Goal: Task Accomplishment & Management: Manage account settings

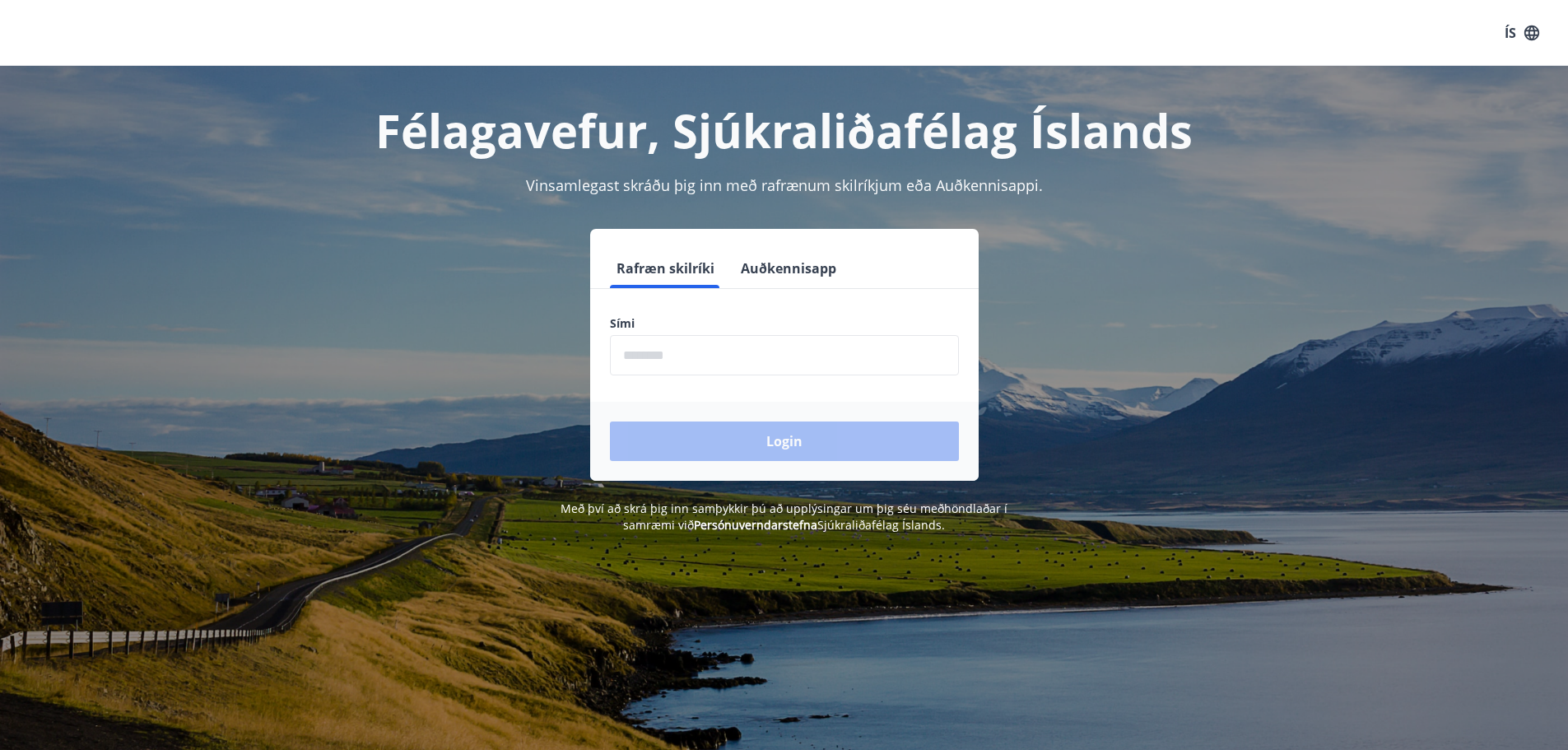
click at [662, 357] on input "phone" at bounding box center [784, 355] width 349 height 41
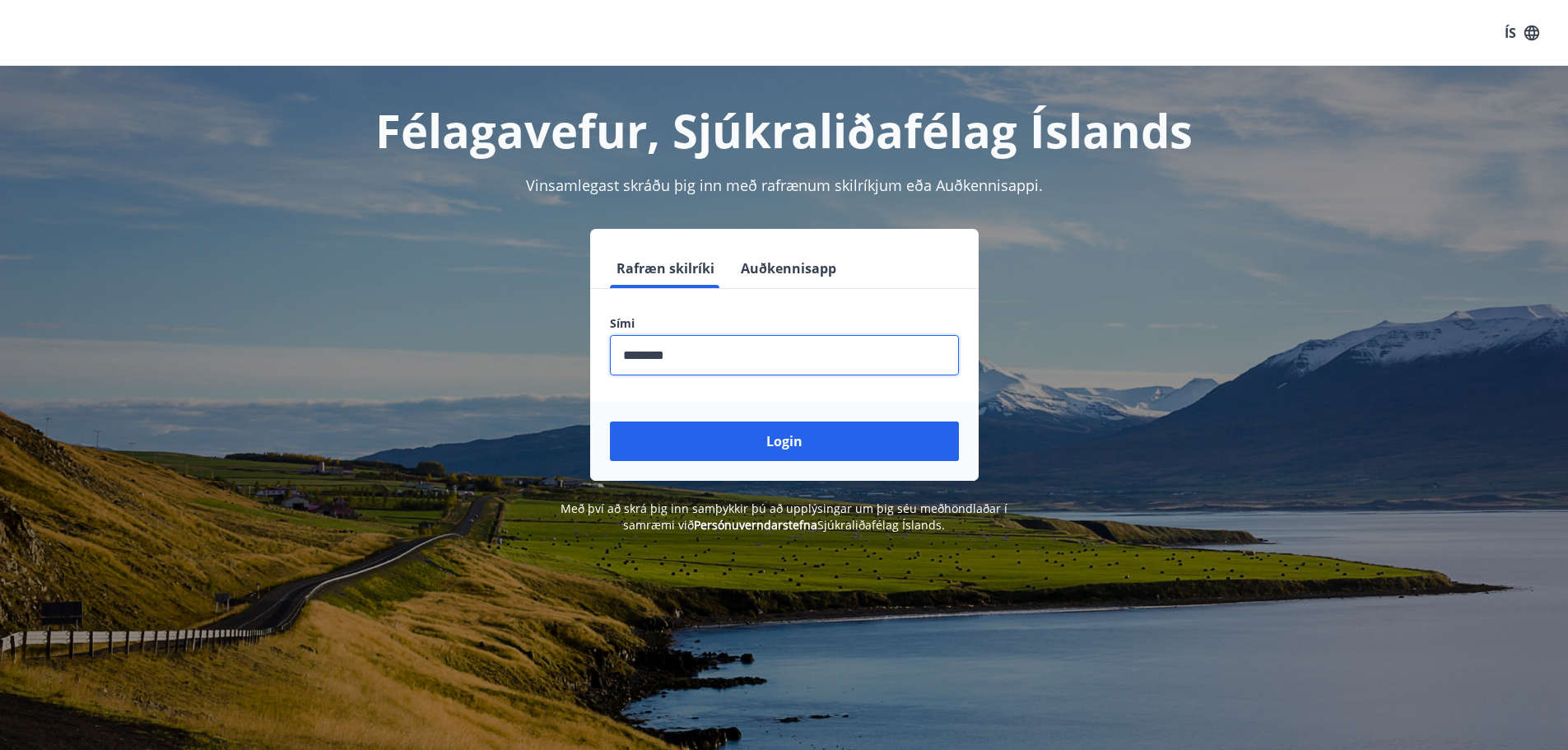
click at [807, 444] on button "Login" at bounding box center [784, 442] width 349 height 40
click at [1538, 88] on div "Félagavefur, Sjúkraliðafélag Íslands Vinsamlegast skráðu þig inn með rafrænum s…" at bounding box center [784, 299] width 1568 height 468
click at [716, 354] on input "phone" at bounding box center [784, 355] width 349 height 41
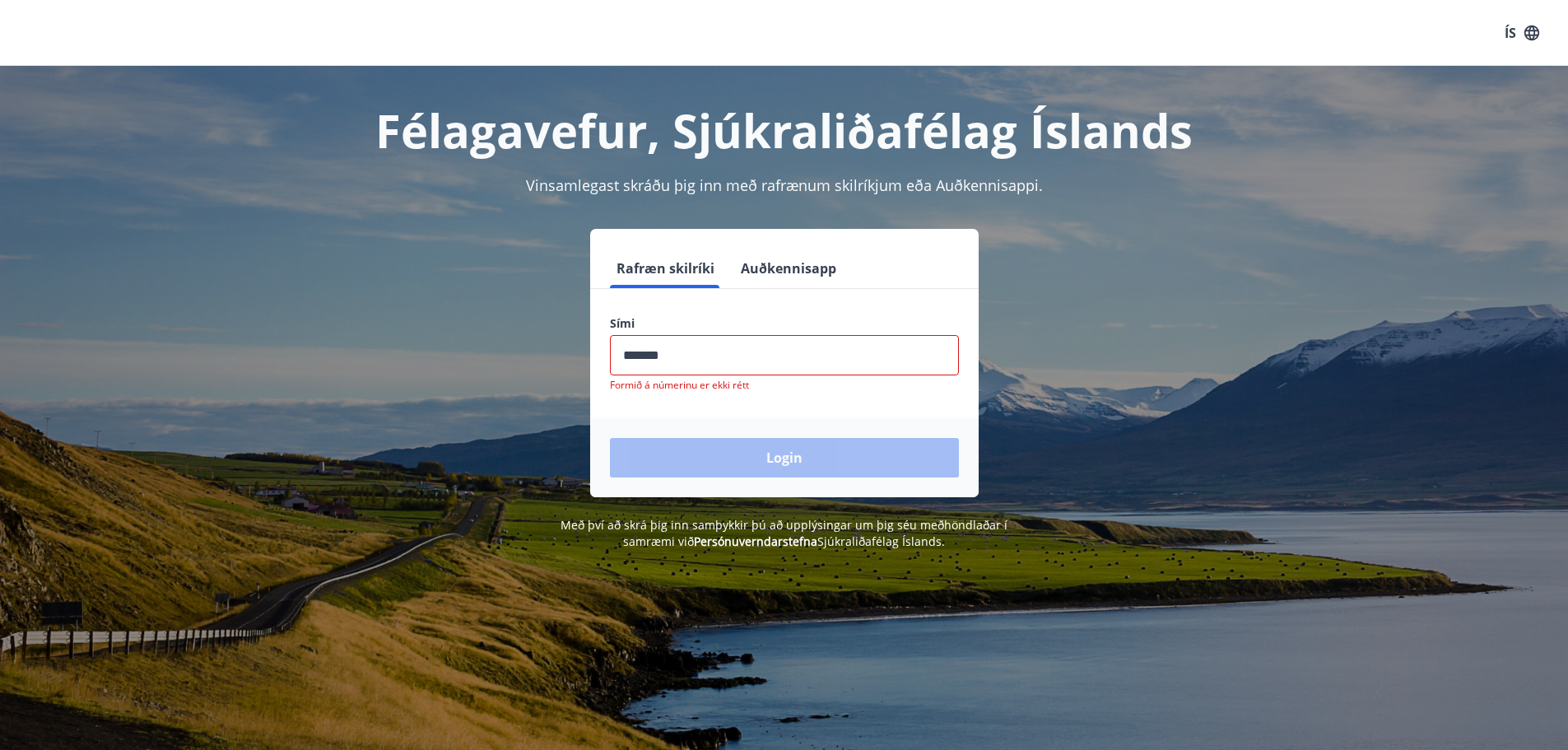
type input "********"
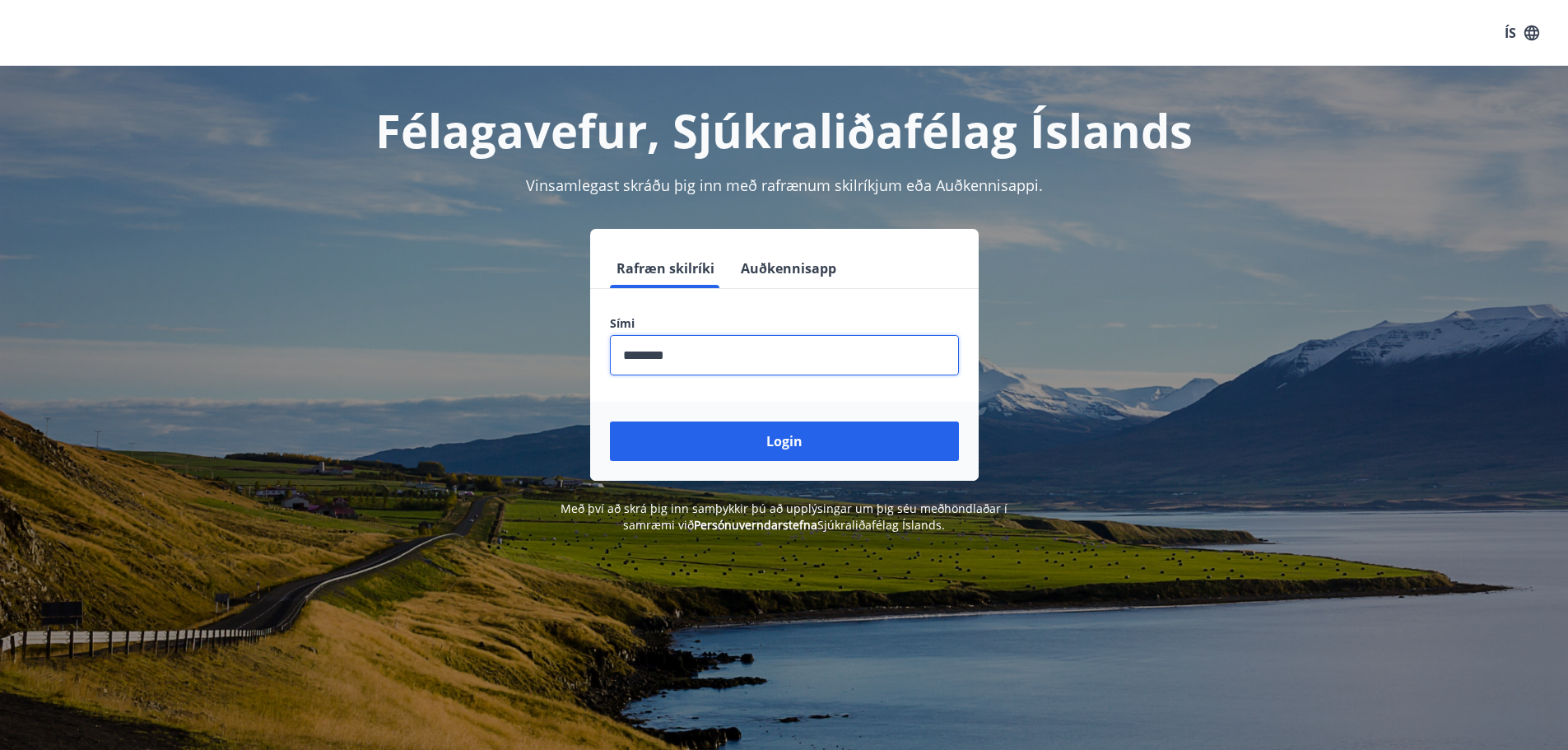
click at [610, 422] on button "Login" at bounding box center [784, 442] width 349 height 40
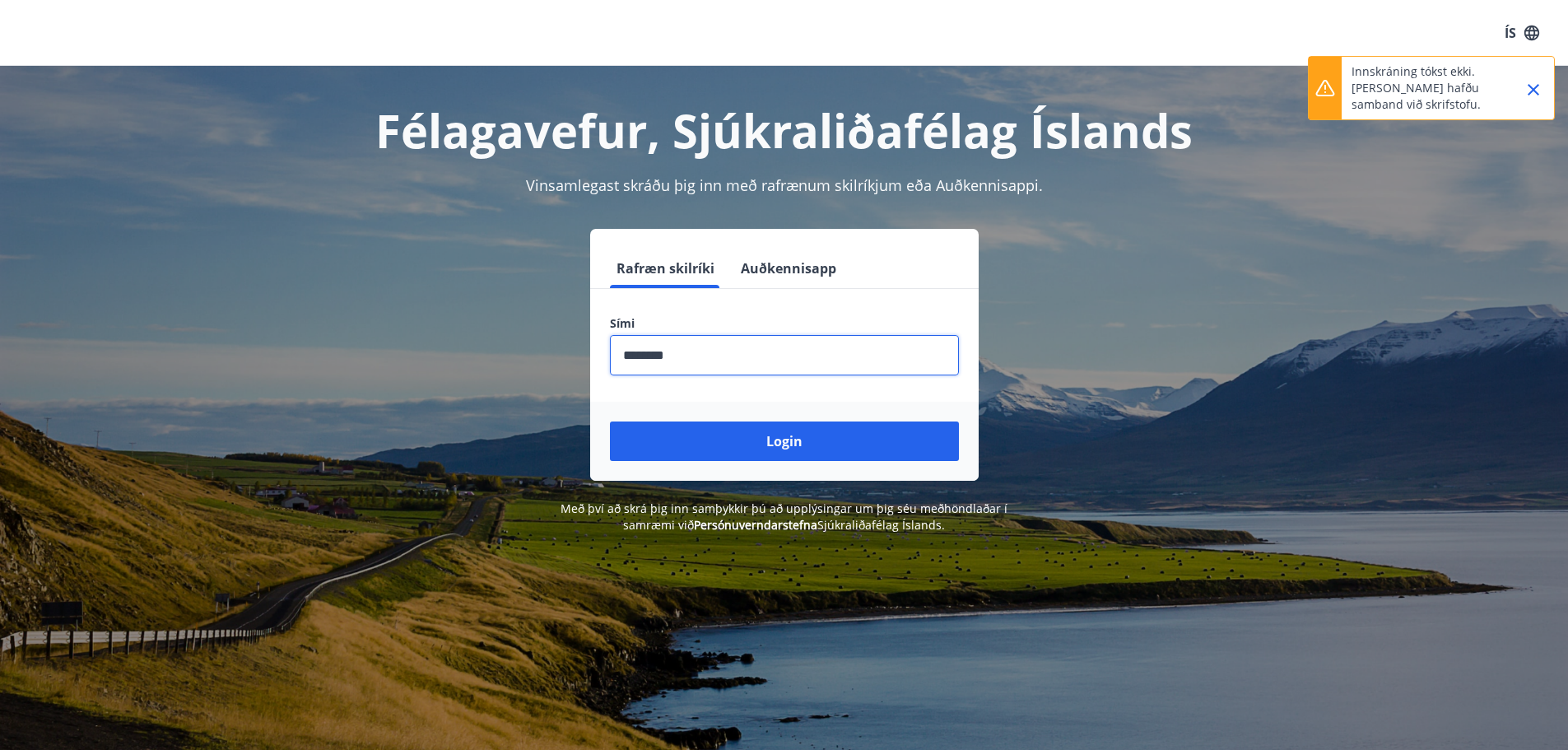
click at [1534, 88] on icon "Close" at bounding box center [1534, 90] width 20 height 20
